Goal: Information Seeking & Learning: Compare options

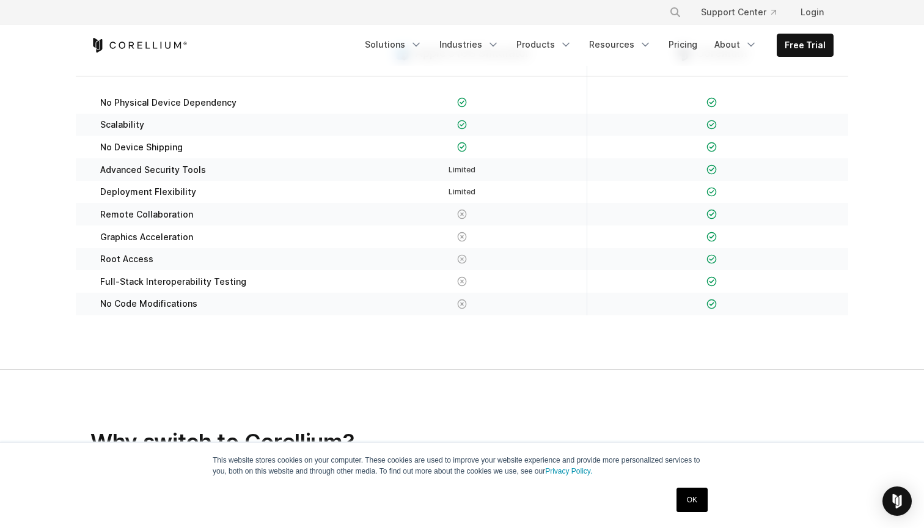
scroll to position [336, 0]
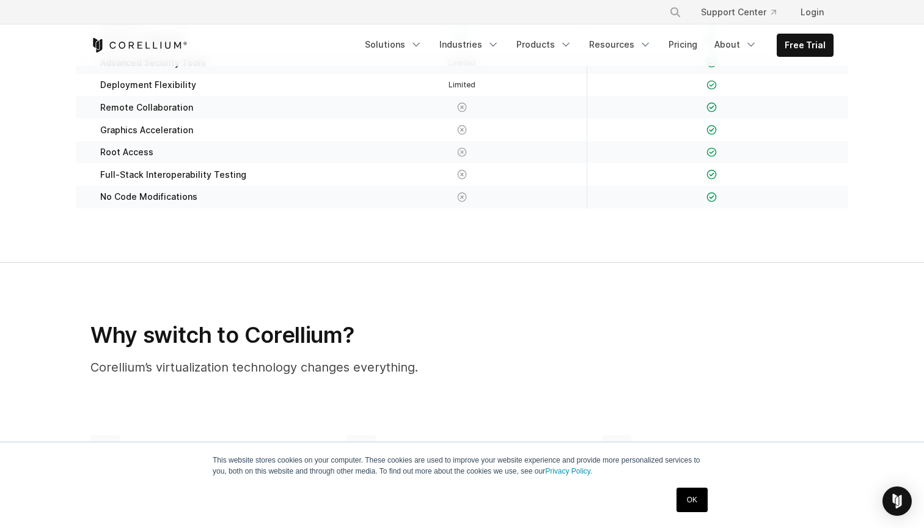
click at [688, 498] on link "OK" at bounding box center [692, 500] width 31 height 24
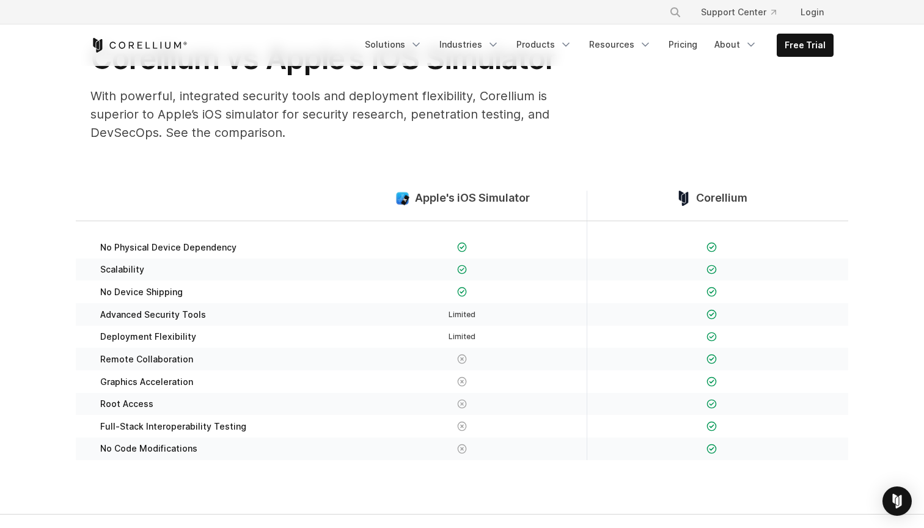
scroll to position [87, 0]
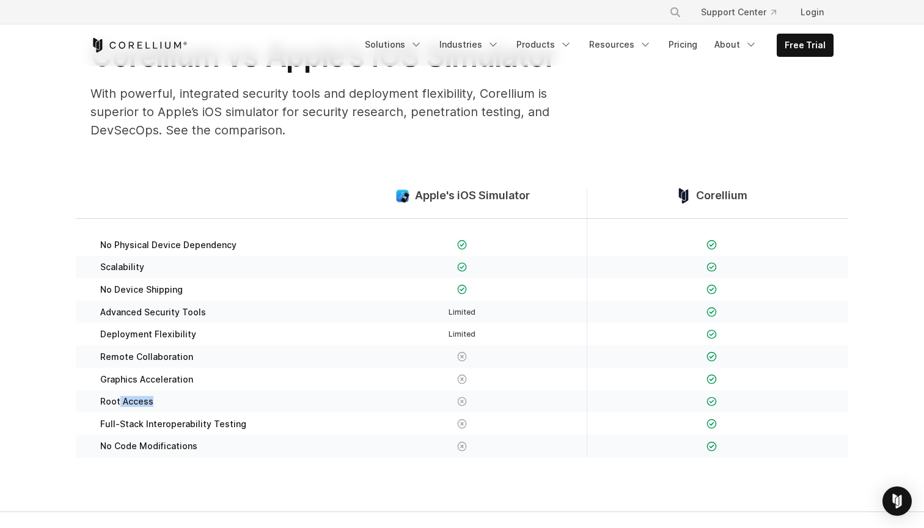
drag, startPoint x: 120, startPoint y: 404, endPoint x: 201, endPoint y: 404, distance: 81.3
click at [201, 404] on div "Root Access" at bounding box center [212, 402] width 249 height 23
click at [567, 413] on div at bounding box center [461, 424] width 249 height 23
drag, startPoint x: 125, startPoint y: 308, endPoint x: 215, endPoint y: 308, distance: 89.8
click at [215, 308] on div "Advanced Security Tools" at bounding box center [212, 312] width 249 height 23
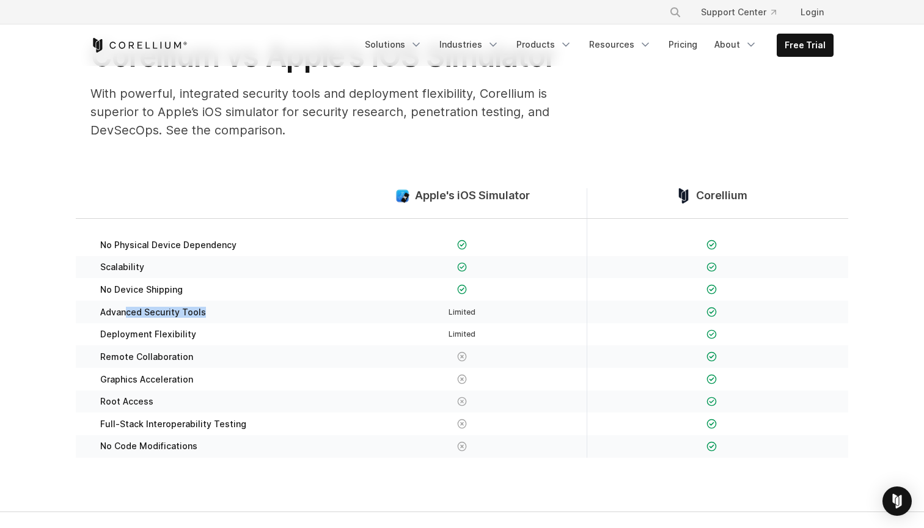
click at [229, 308] on div "Advanced Security Tools" at bounding box center [212, 312] width 249 height 23
click at [206, 332] on div "Deployment Flexibility" at bounding box center [212, 334] width 249 height 23
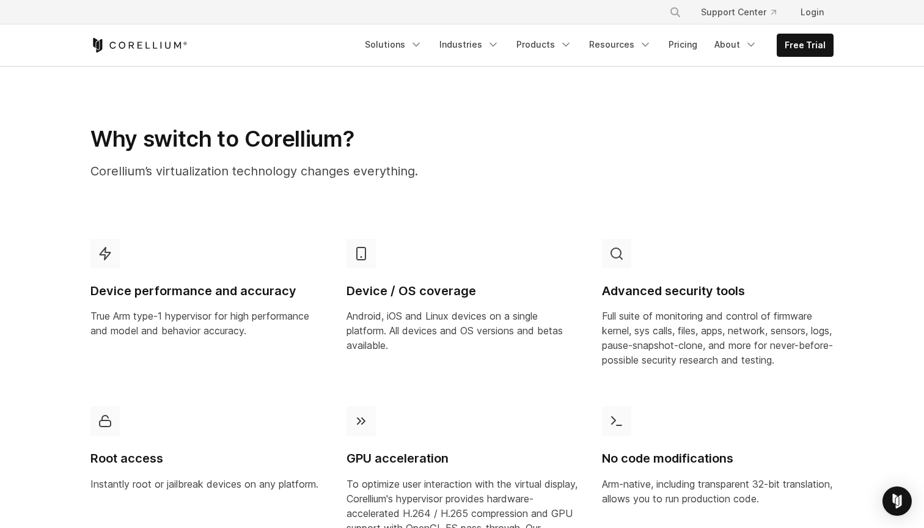
scroll to position [391, 0]
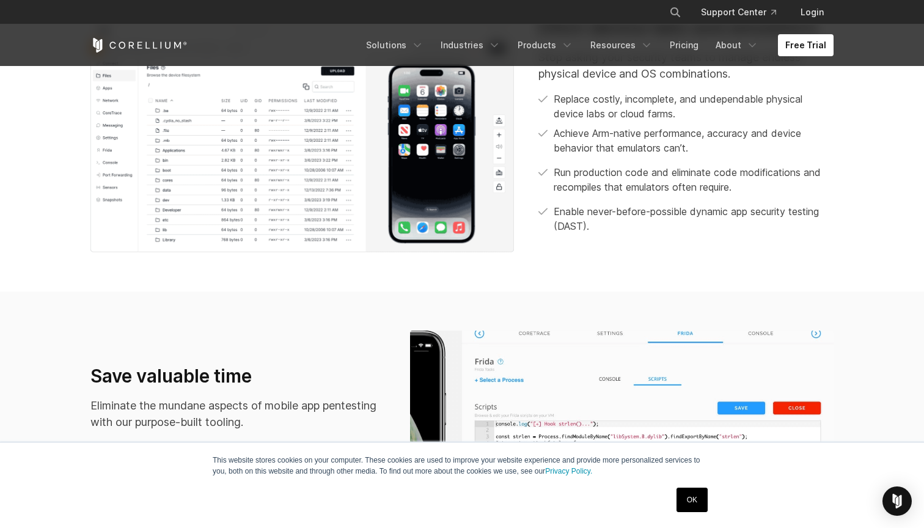
scroll to position [675, 0]
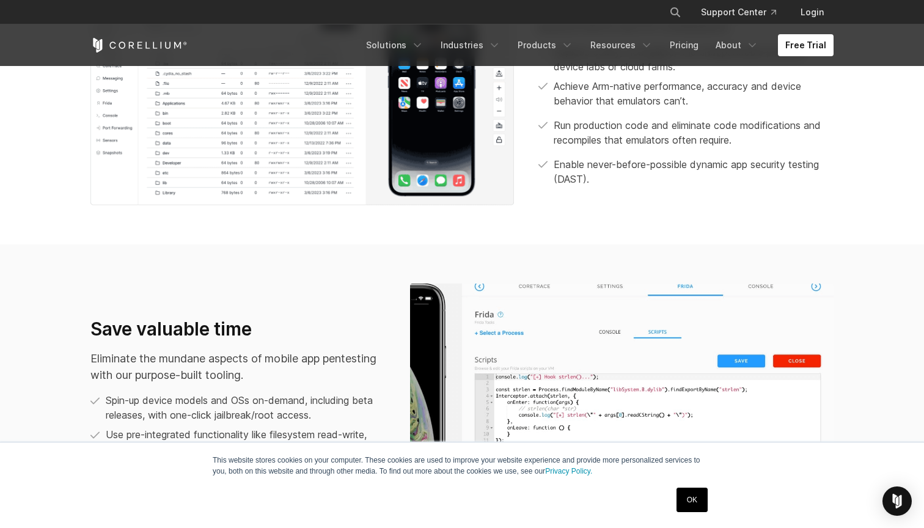
click at [687, 492] on link "OK" at bounding box center [692, 500] width 31 height 24
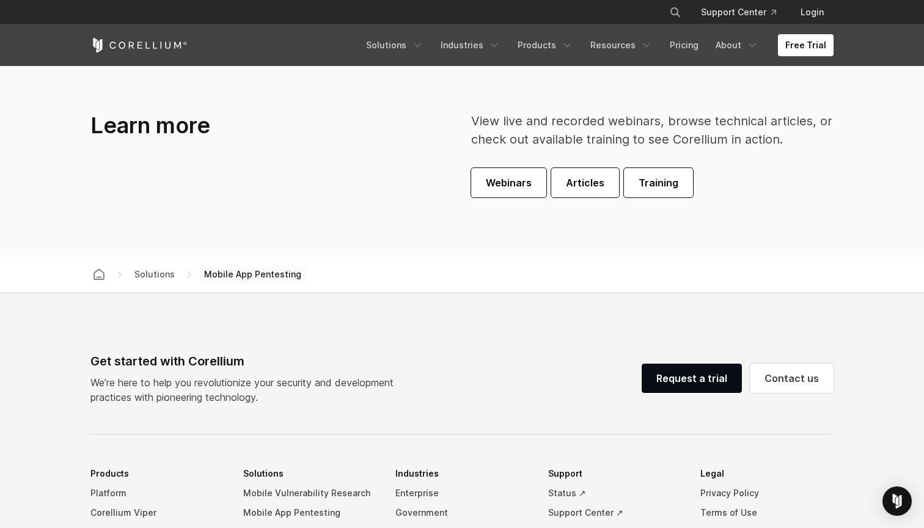
scroll to position [3538, 0]
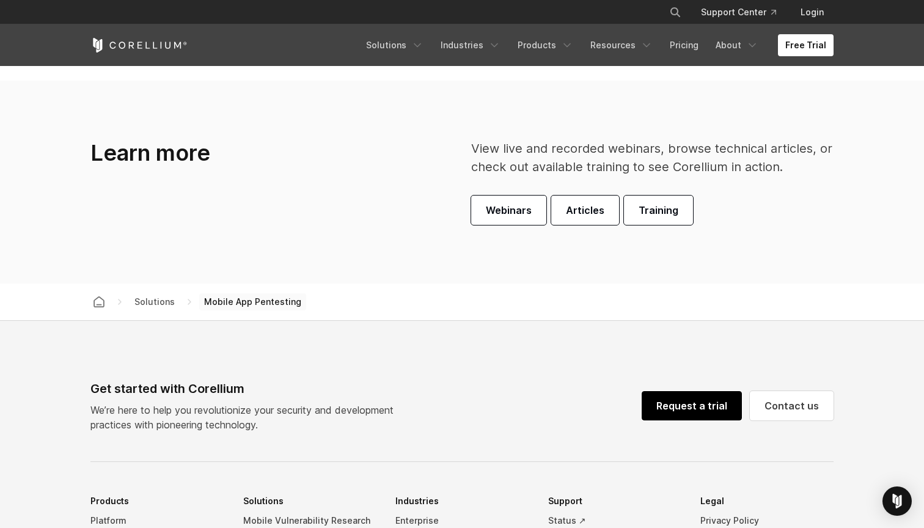
click at [699, 407] on link "Request a trial" at bounding box center [692, 405] width 100 height 29
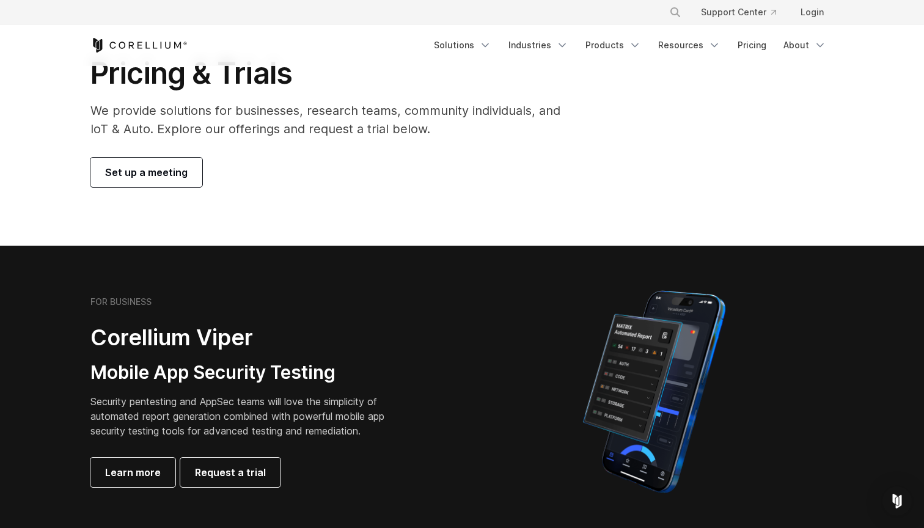
scroll to position [123, 0]
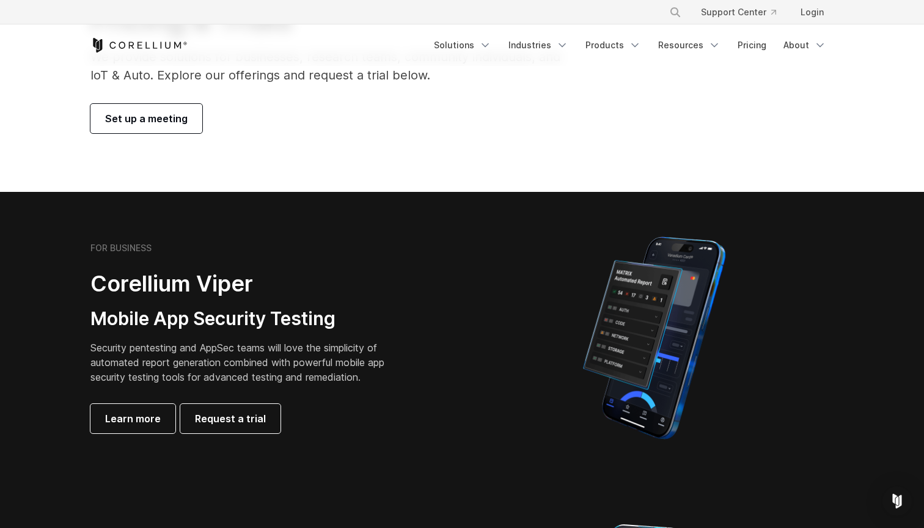
click at [304, 370] on p "Security pentesting and AppSec teams will love the simplicity of automated repo…" at bounding box center [246, 362] width 313 height 44
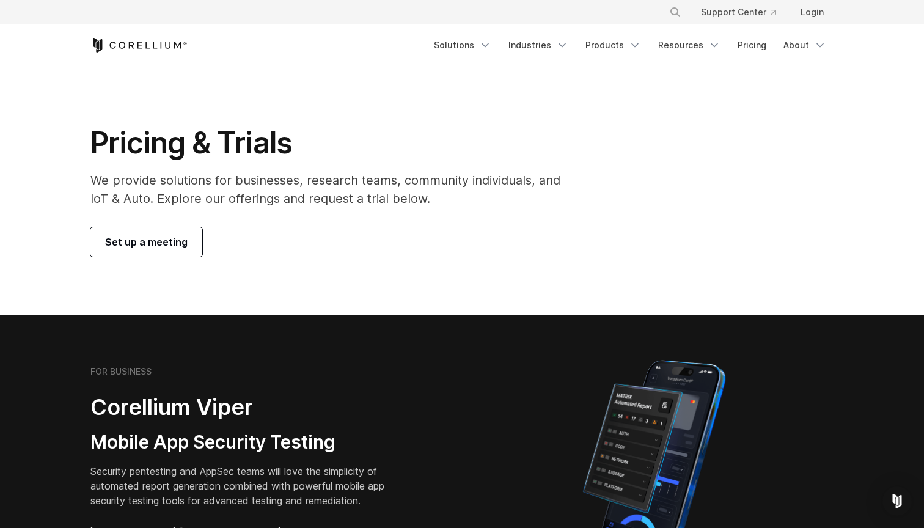
scroll to position [0, 0]
click at [752, 46] on link "Pricing" at bounding box center [751, 45] width 43 height 22
click at [765, 40] on link "Pricing" at bounding box center [751, 45] width 43 height 22
